Goal: Browse casually

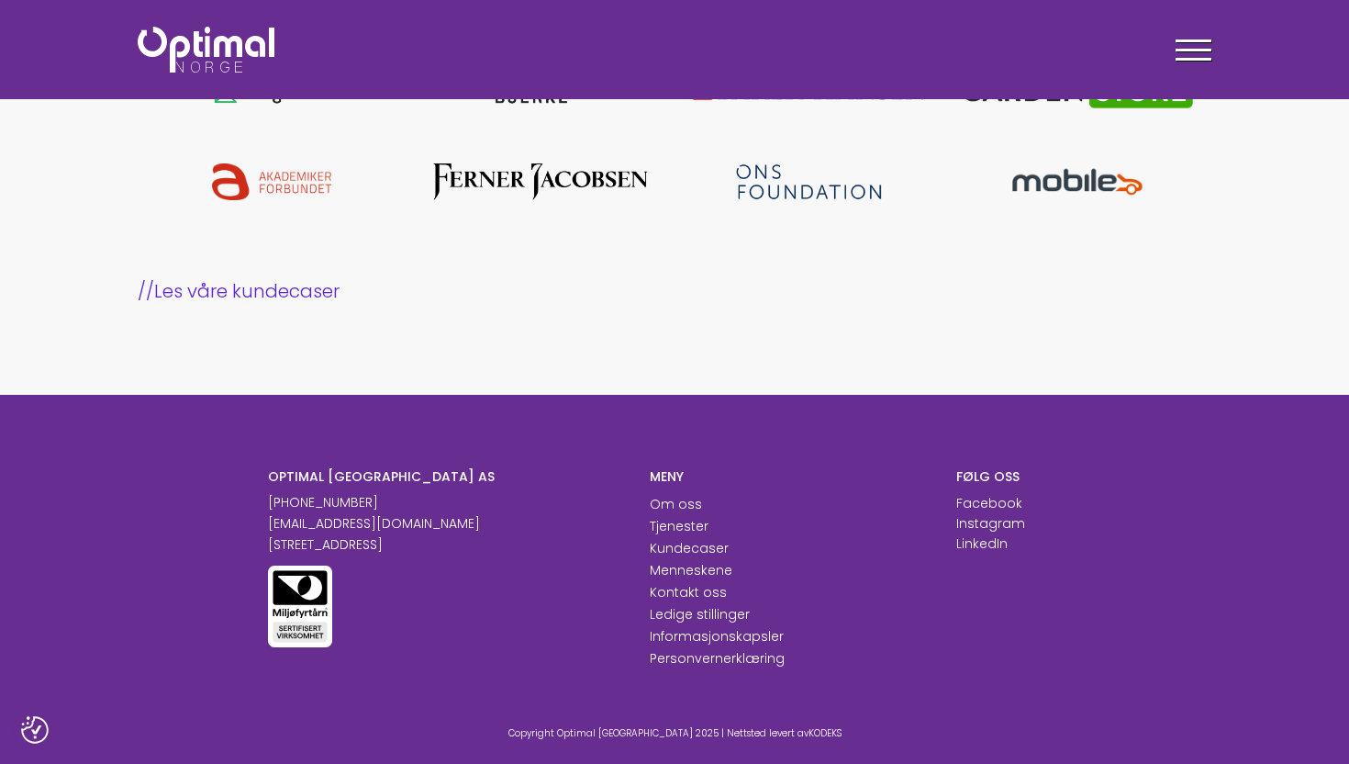
scroll to position [1401, 0]
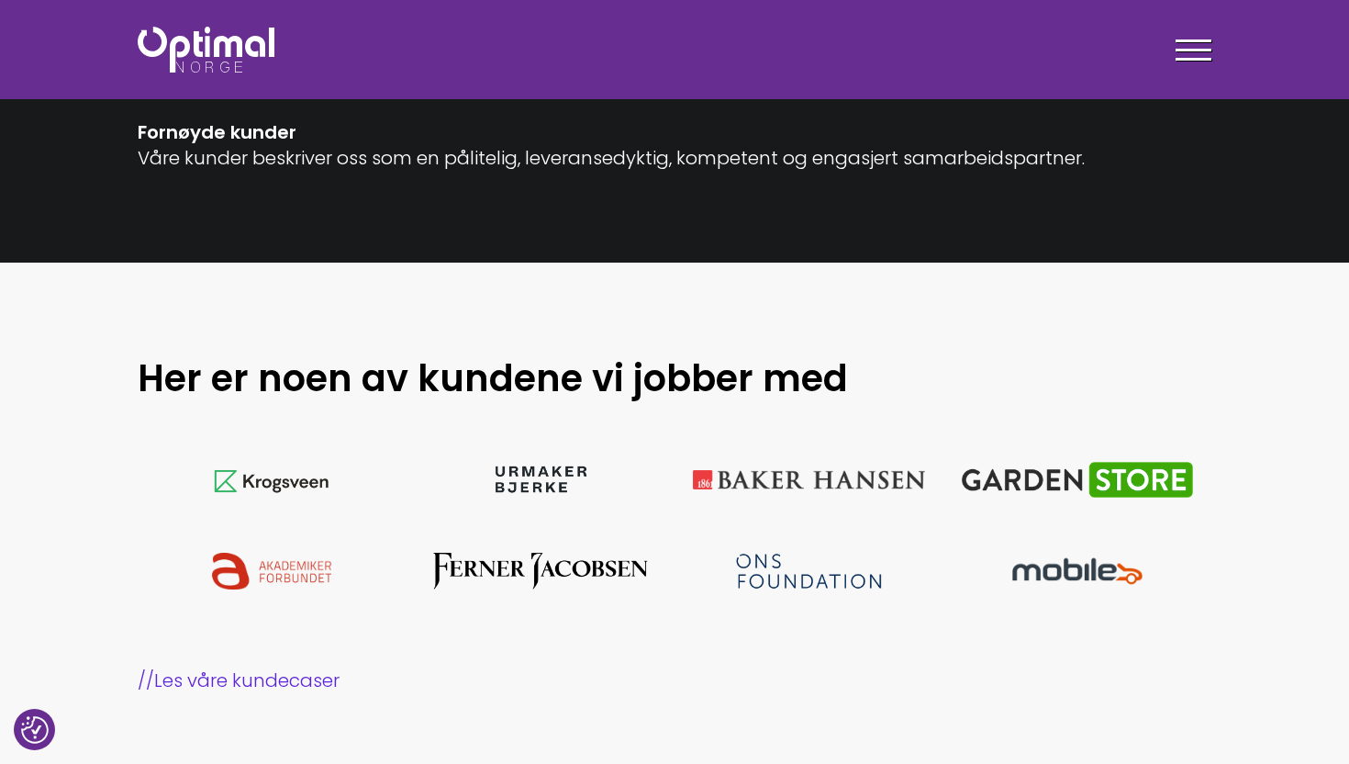
drag, startPoint x: 588, startPoint y: 716, endPoint x: 803, endPoint y: 2, distance: 745.6
click at [178, 682] on link "// Les våre kundecaser" at bounding box center [675, 680] width 1074 height 26
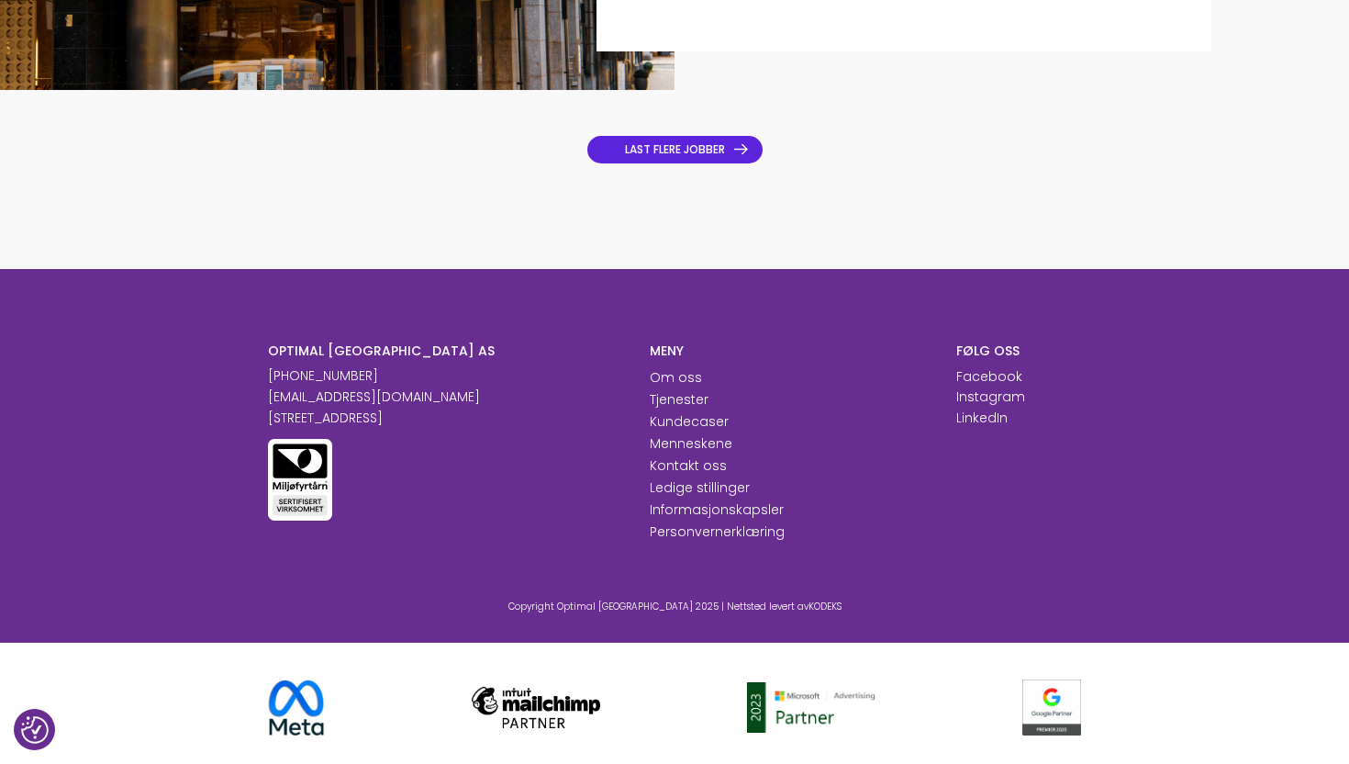
scroll to position [1598, 0]
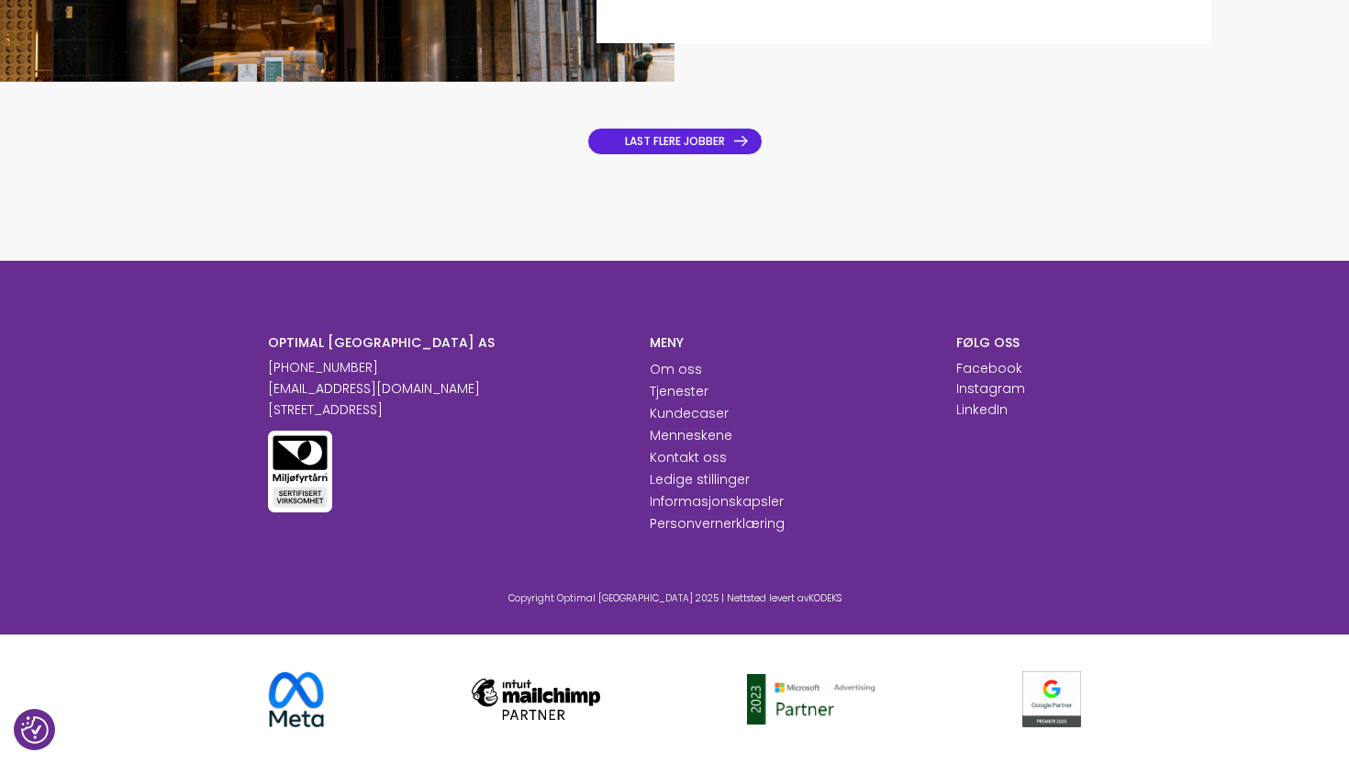
click at [642, 143] on link "LAST FLERE JOBBER" at bounding box center [674, 142] width 175 height 28
